Goal: Information Seeking & Learning: Learn about a topic

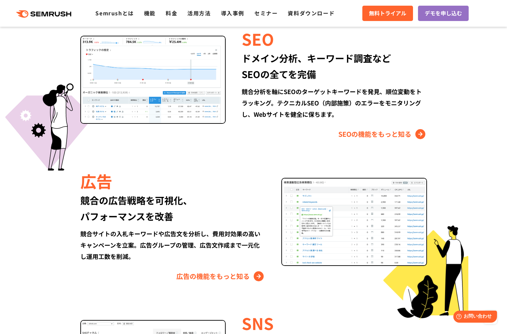
scroll to position [673, 0]
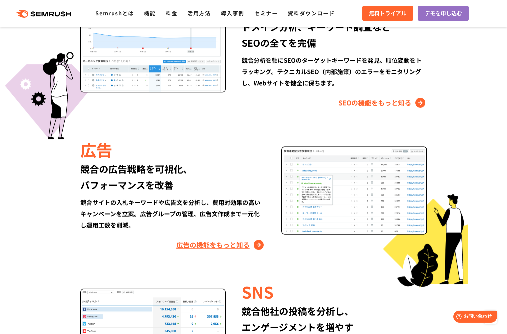
click at [233, 248] on link "広告の機能をもっと知る" at bounding box center [220, 244] width 89 height 11
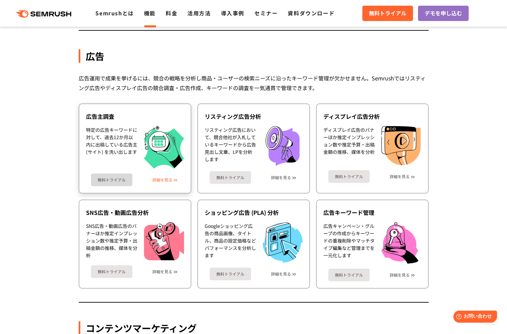
click at [162, 181] on link "詳細を見る" at bounding box center [162, 179] width 20 height 5
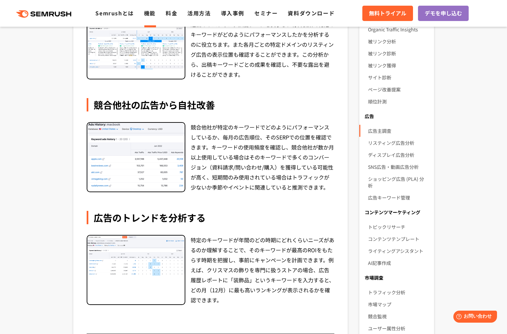
scroll to position [340, 0]
